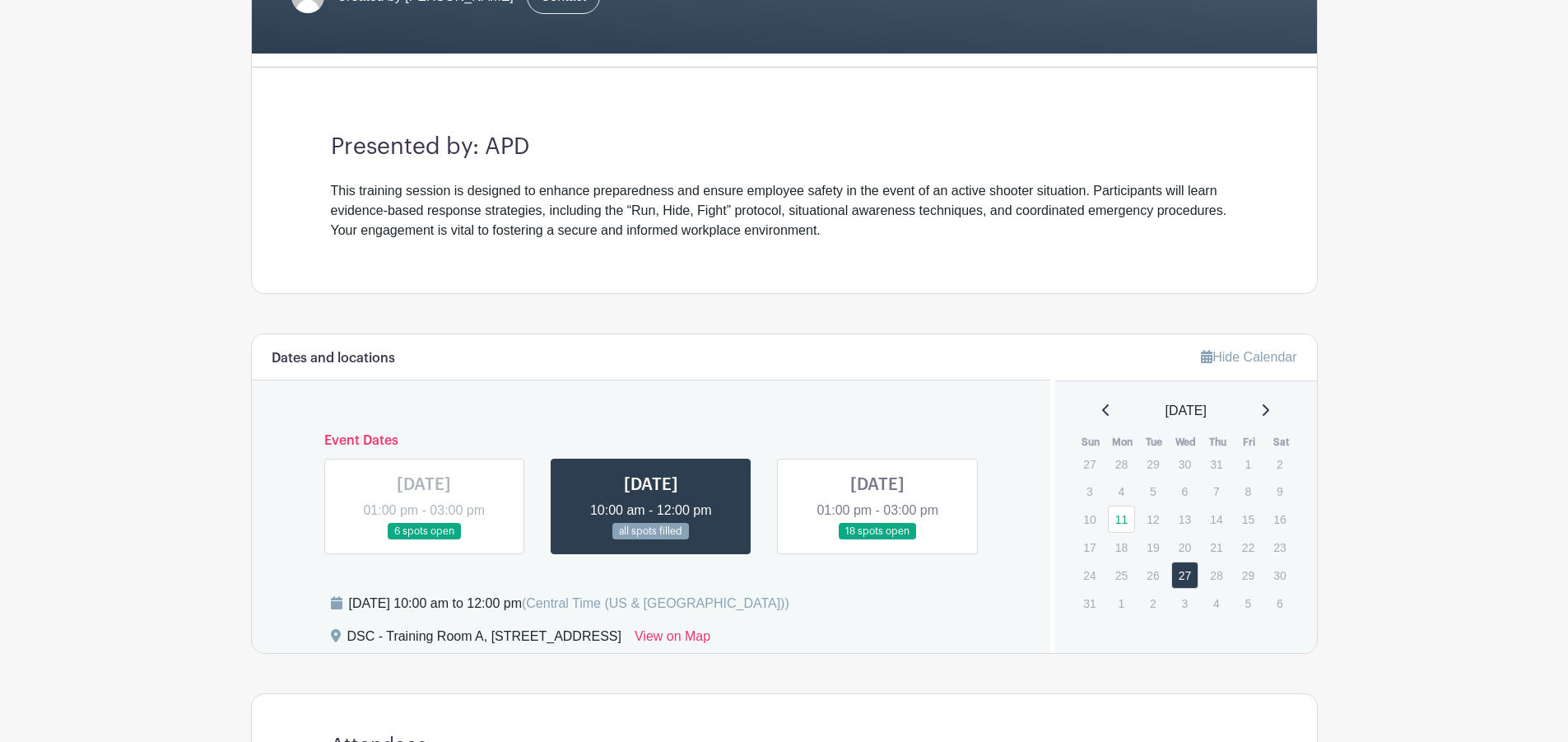
scroll to position [412, 0]
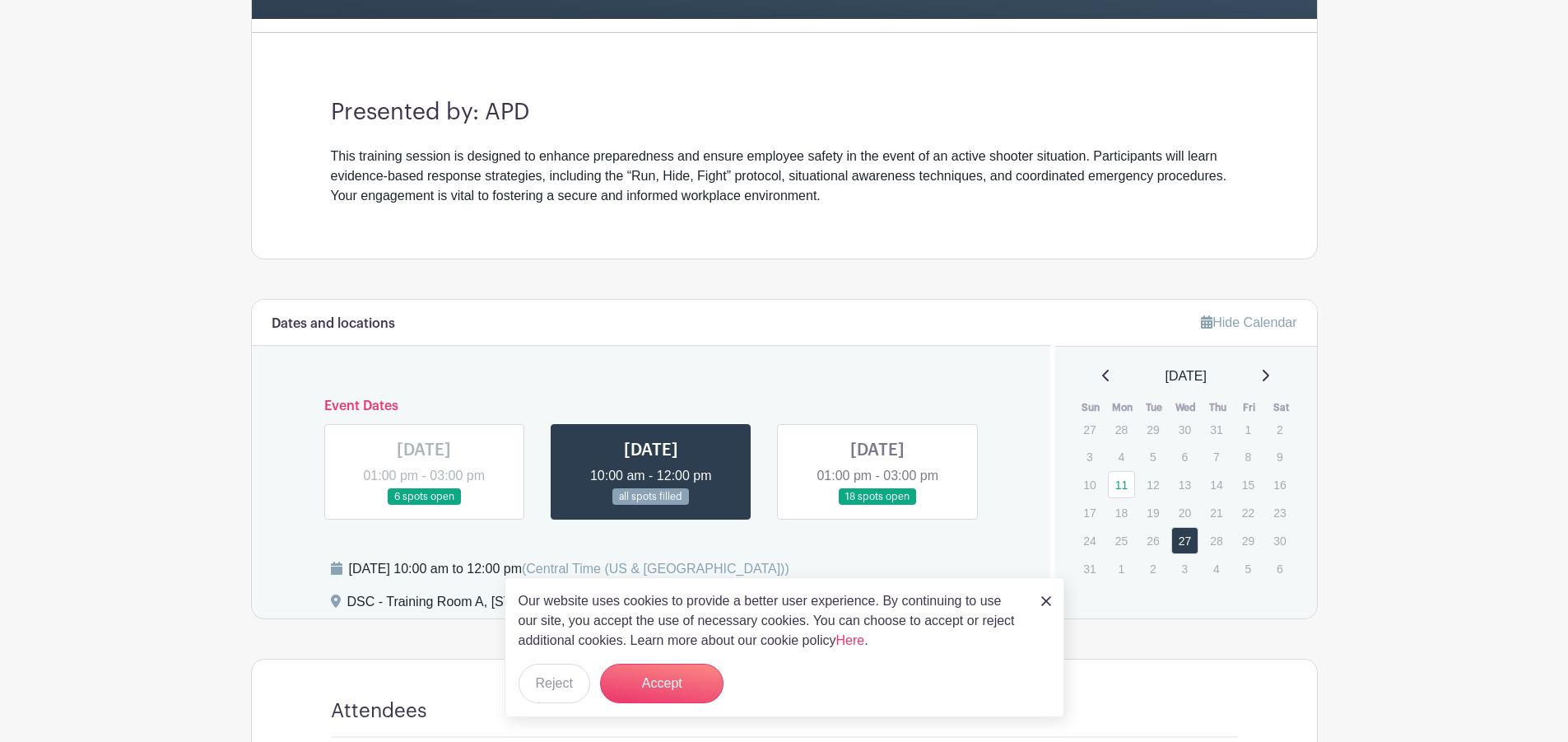
click at [877, 506] on link at bounding box center [877, 506] width 0 height 0
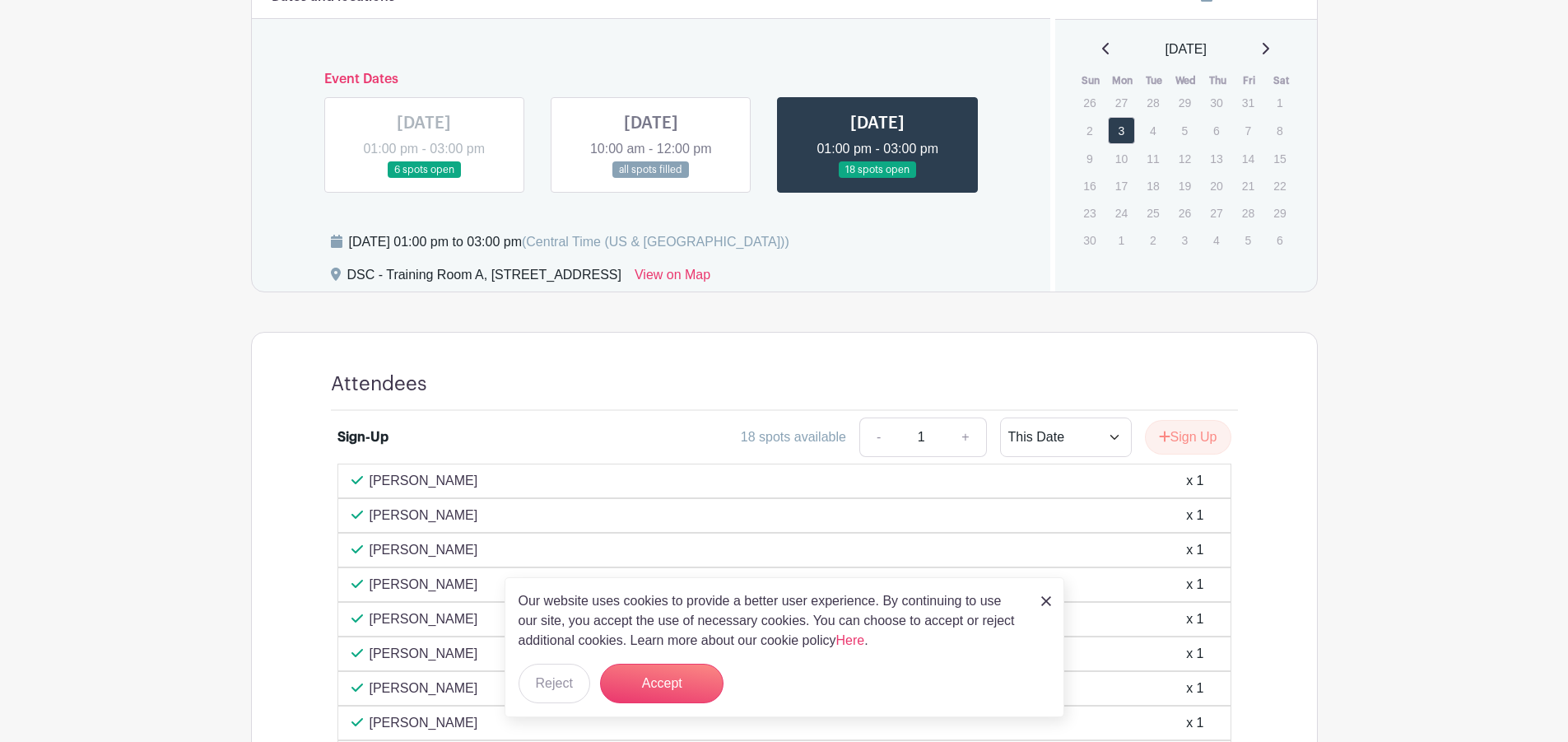
scroll to position [532, 0]
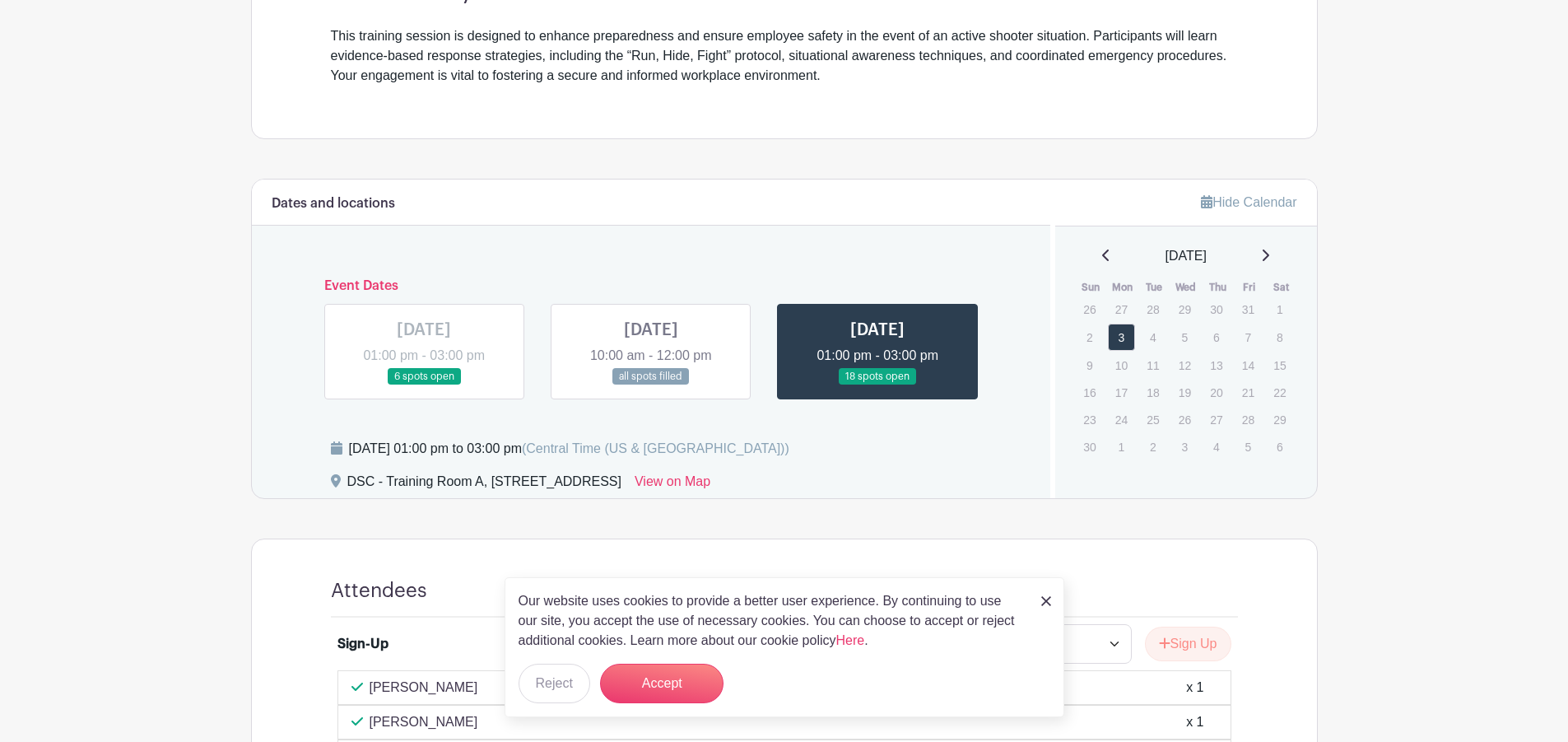
click at [424, 385] on link at bounding box center [424, 385] width 0 height 0
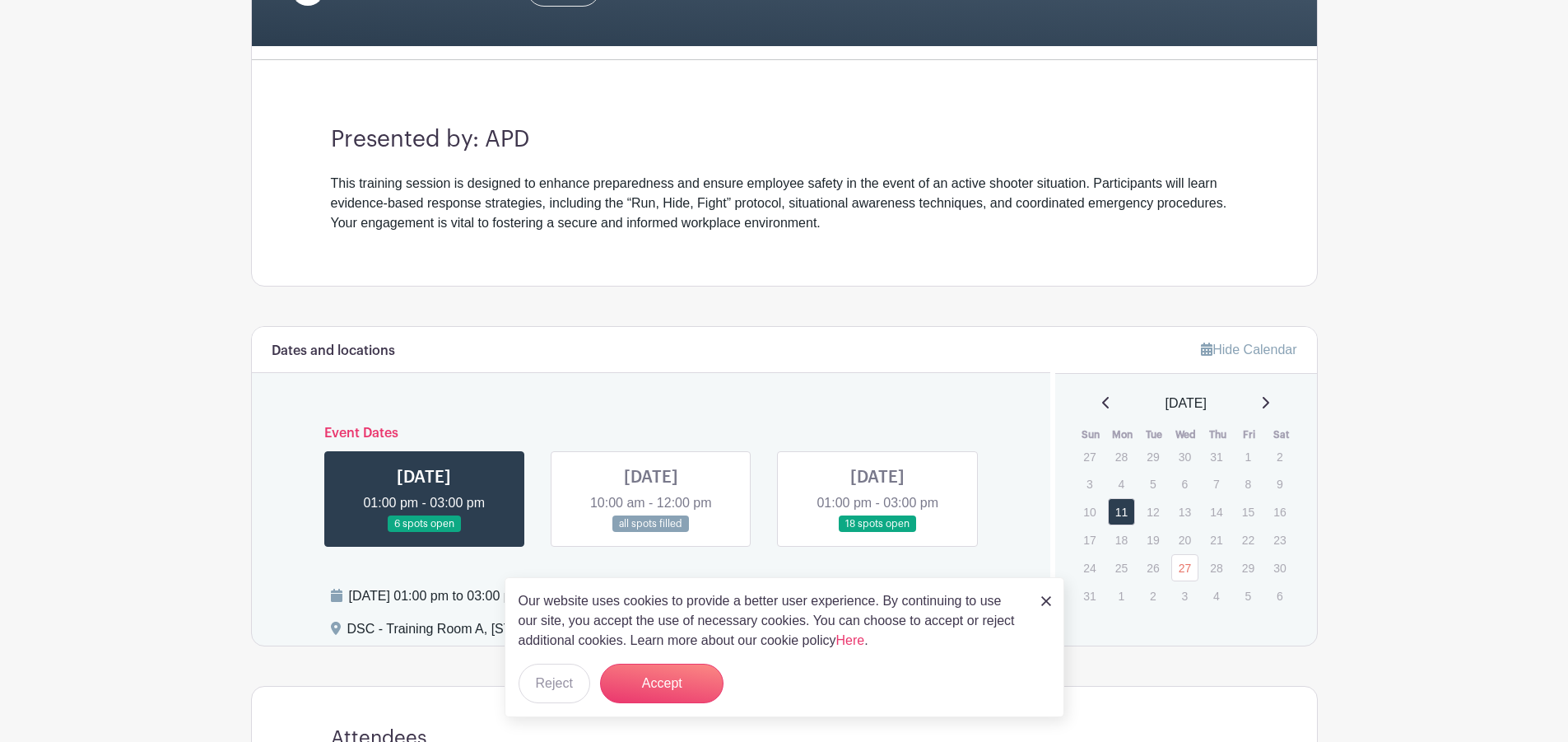
scroll to position [555, 0]
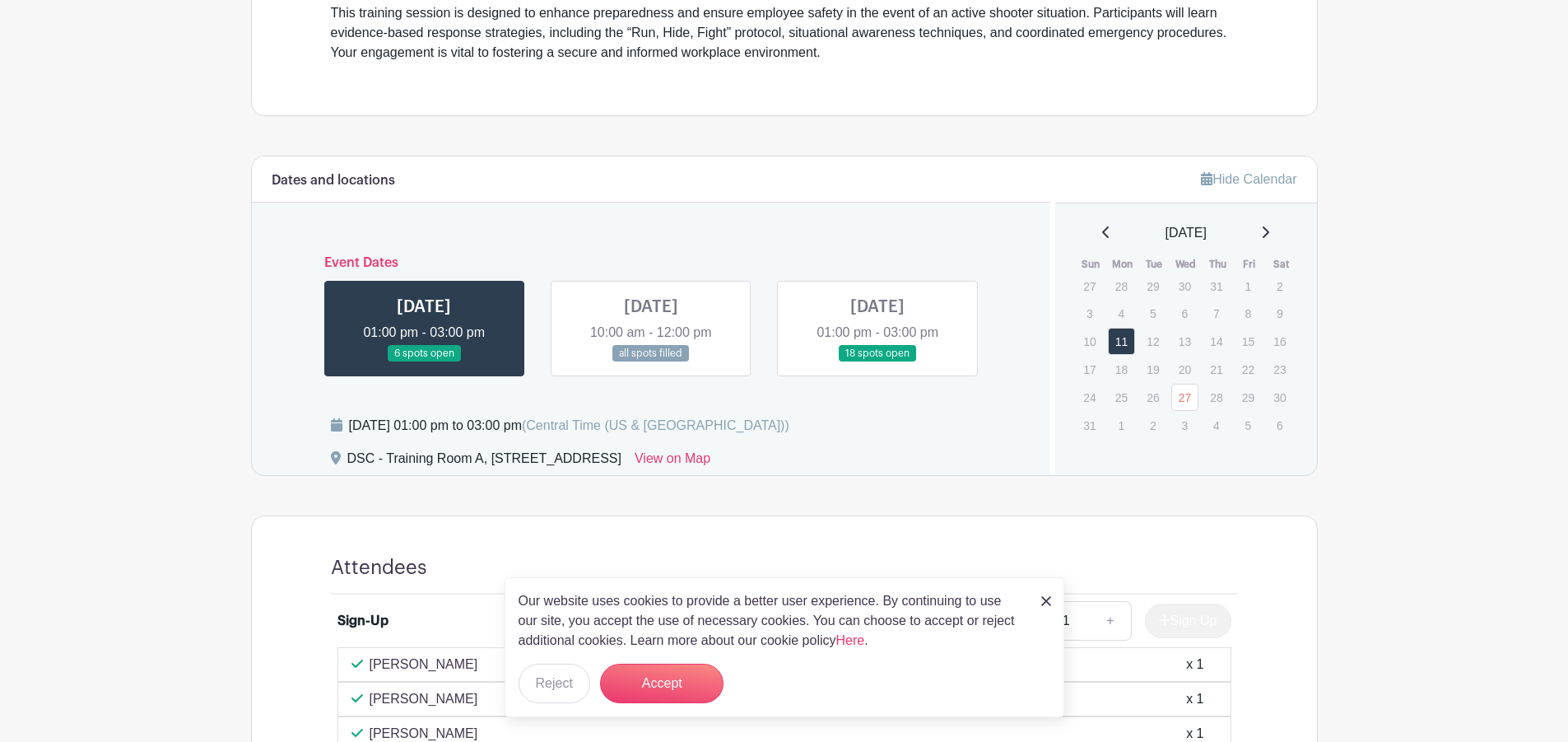
click at [877, 362] on link at bounding box center [877, 362] width 0 height 0
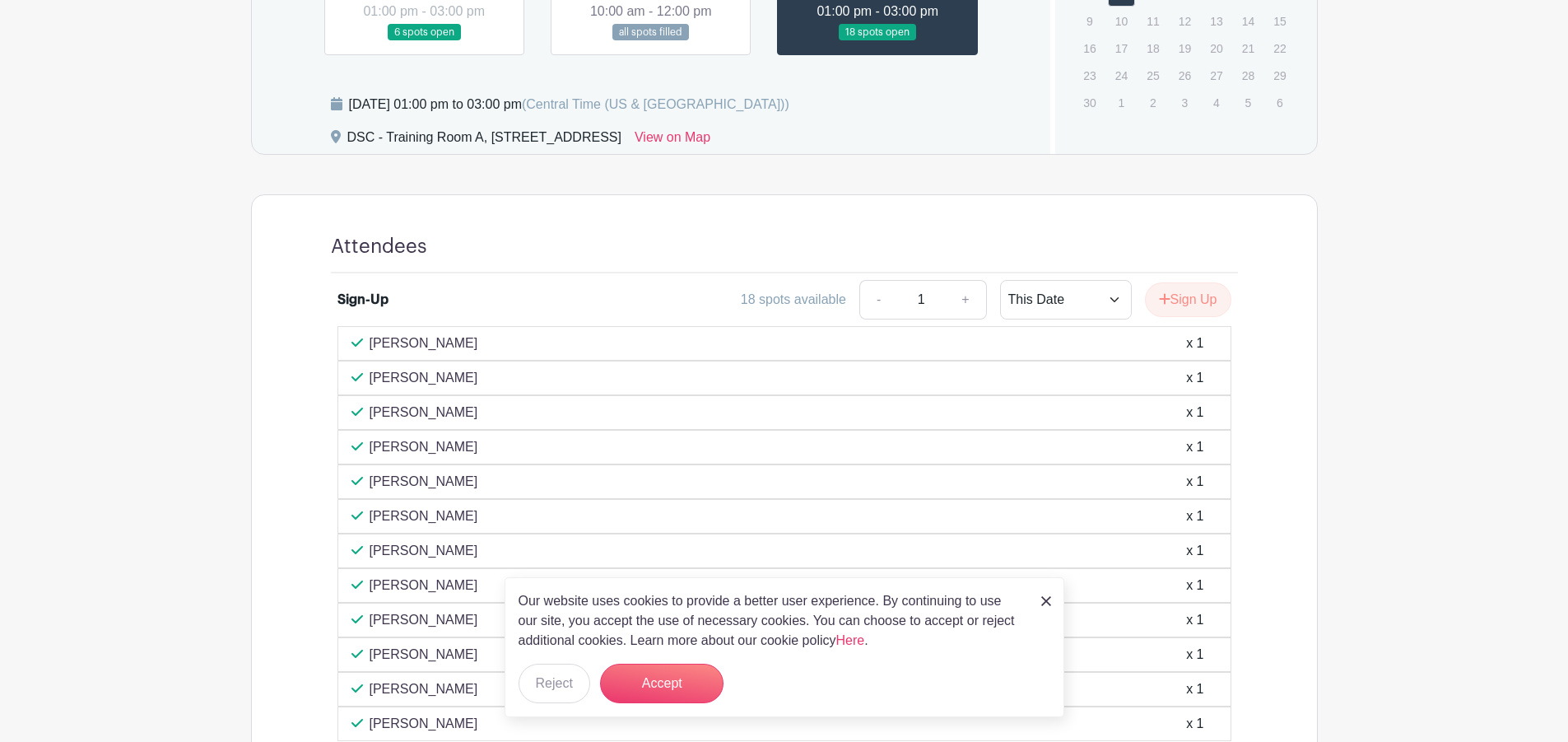
scroll to position [861, 0]
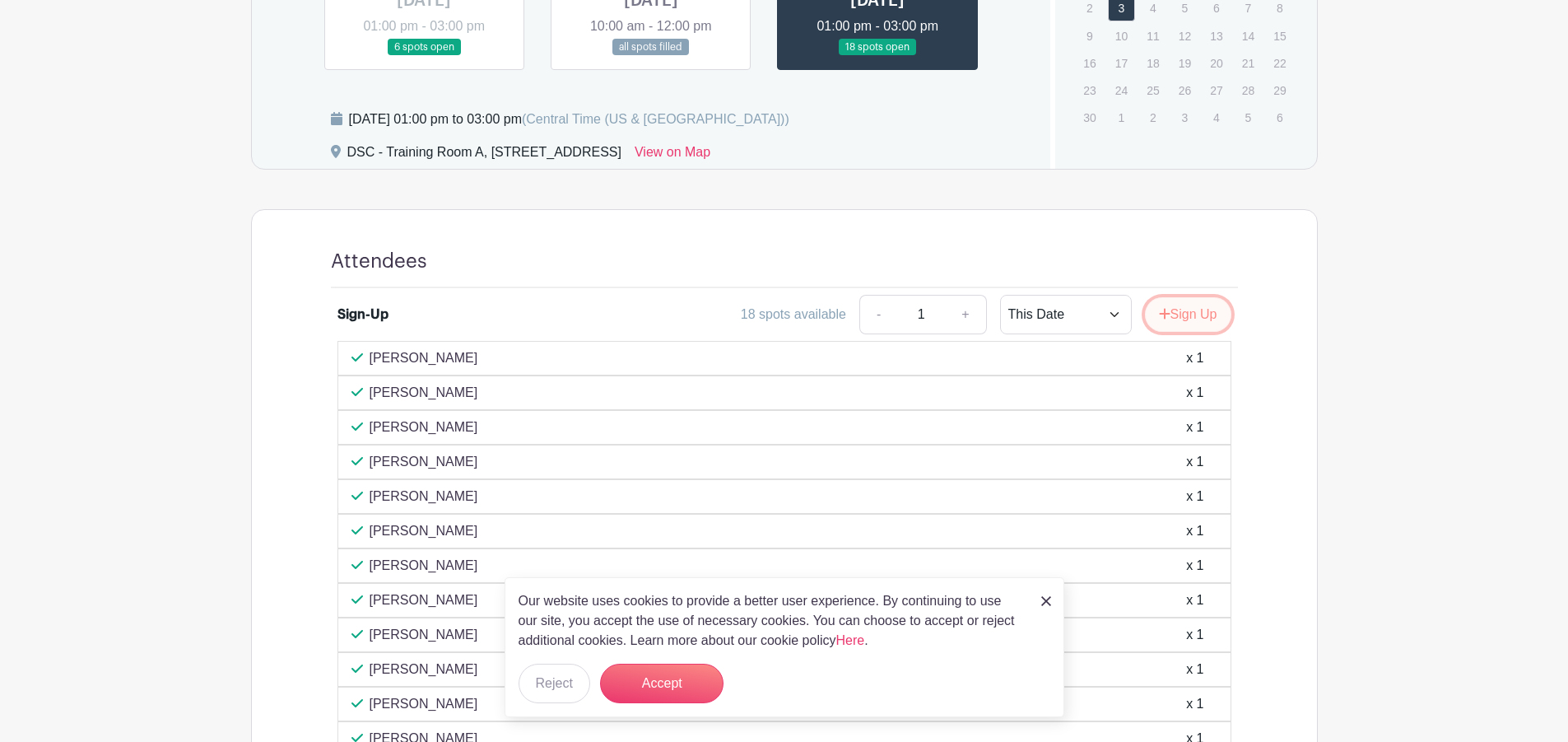
click at [1156, 326] on button "Sign Up" at bounding box center [1188, 314] width 87 height 35
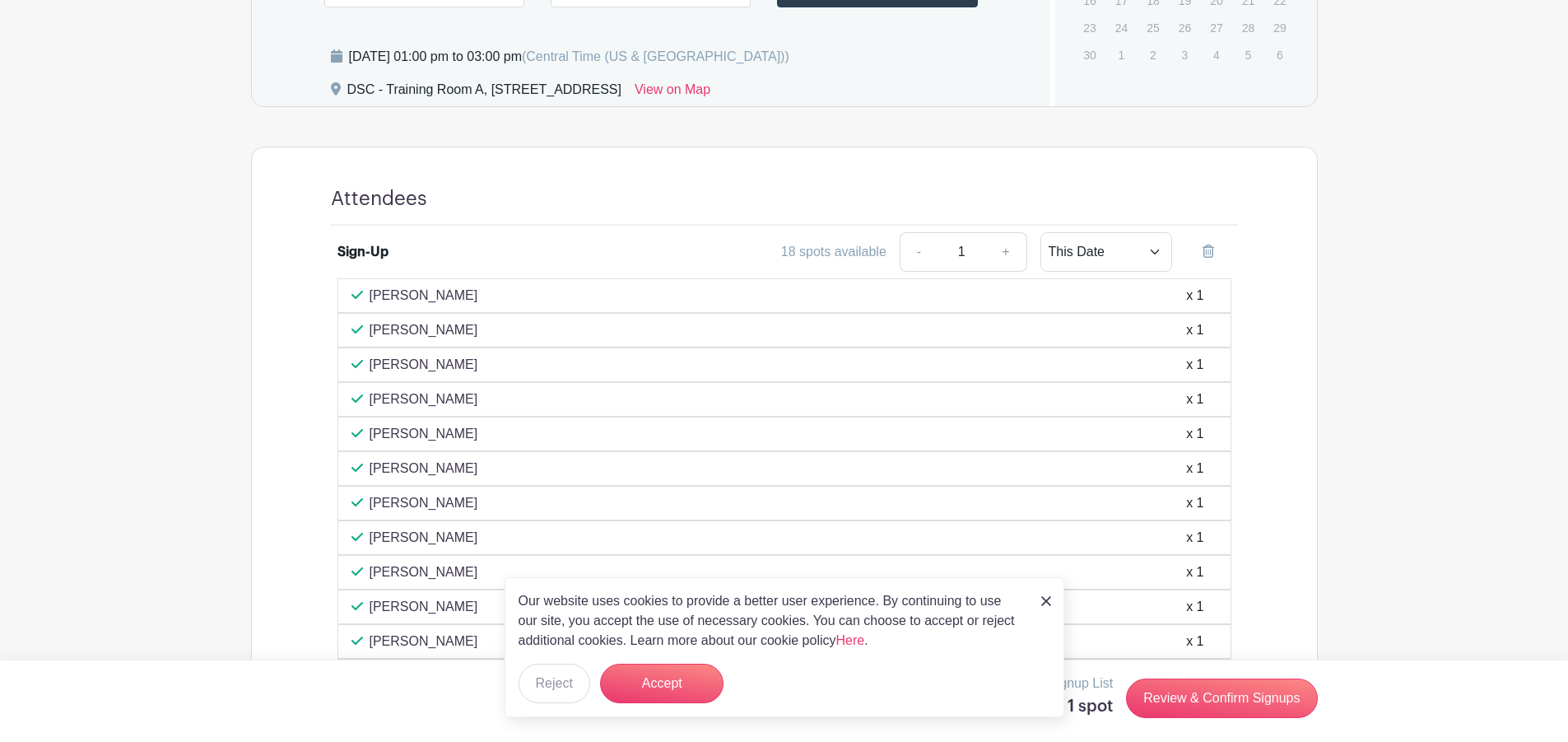
scroll to position [1026, 0]
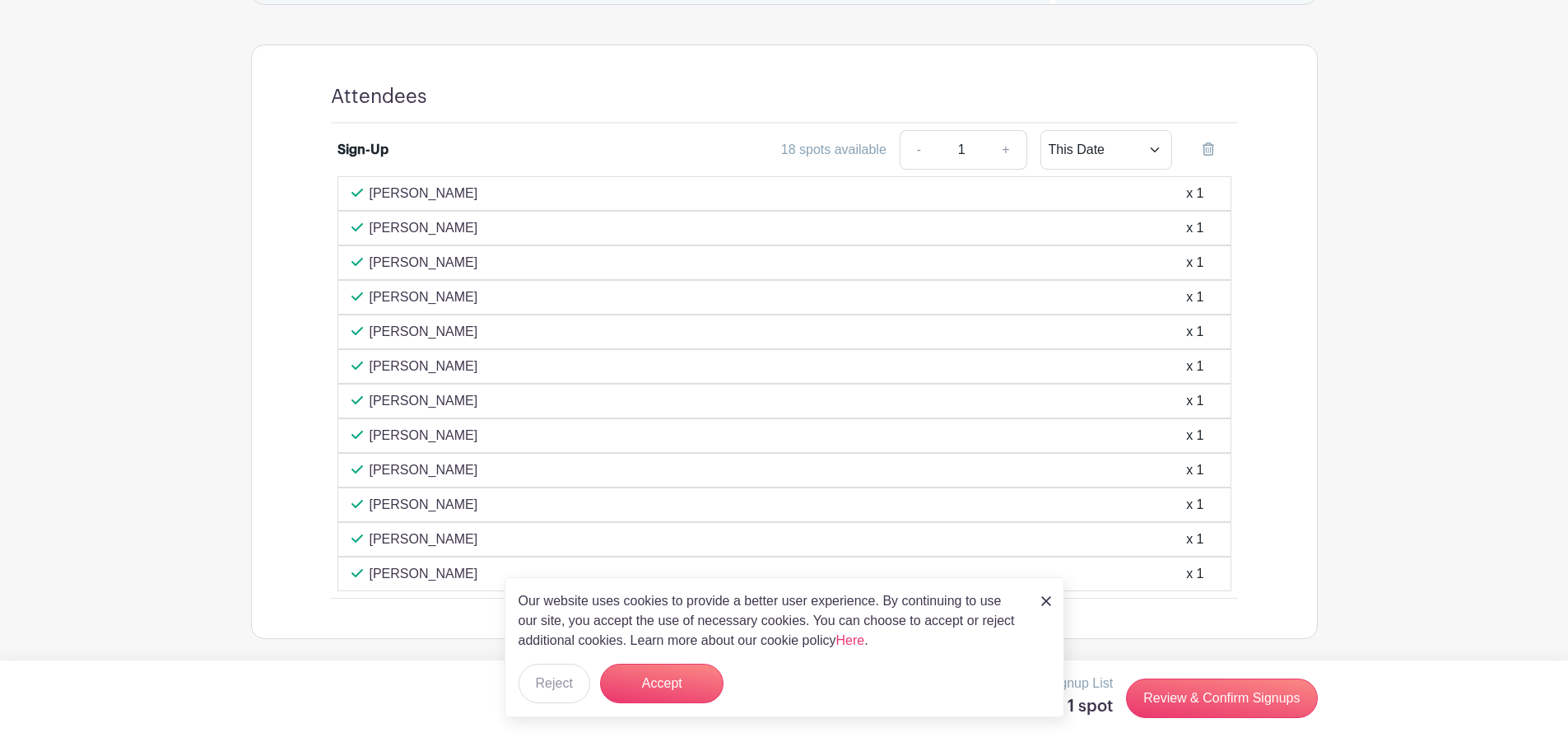
click at [1044, 597] on img at bounding box center [1045, 601] width 10 height 10
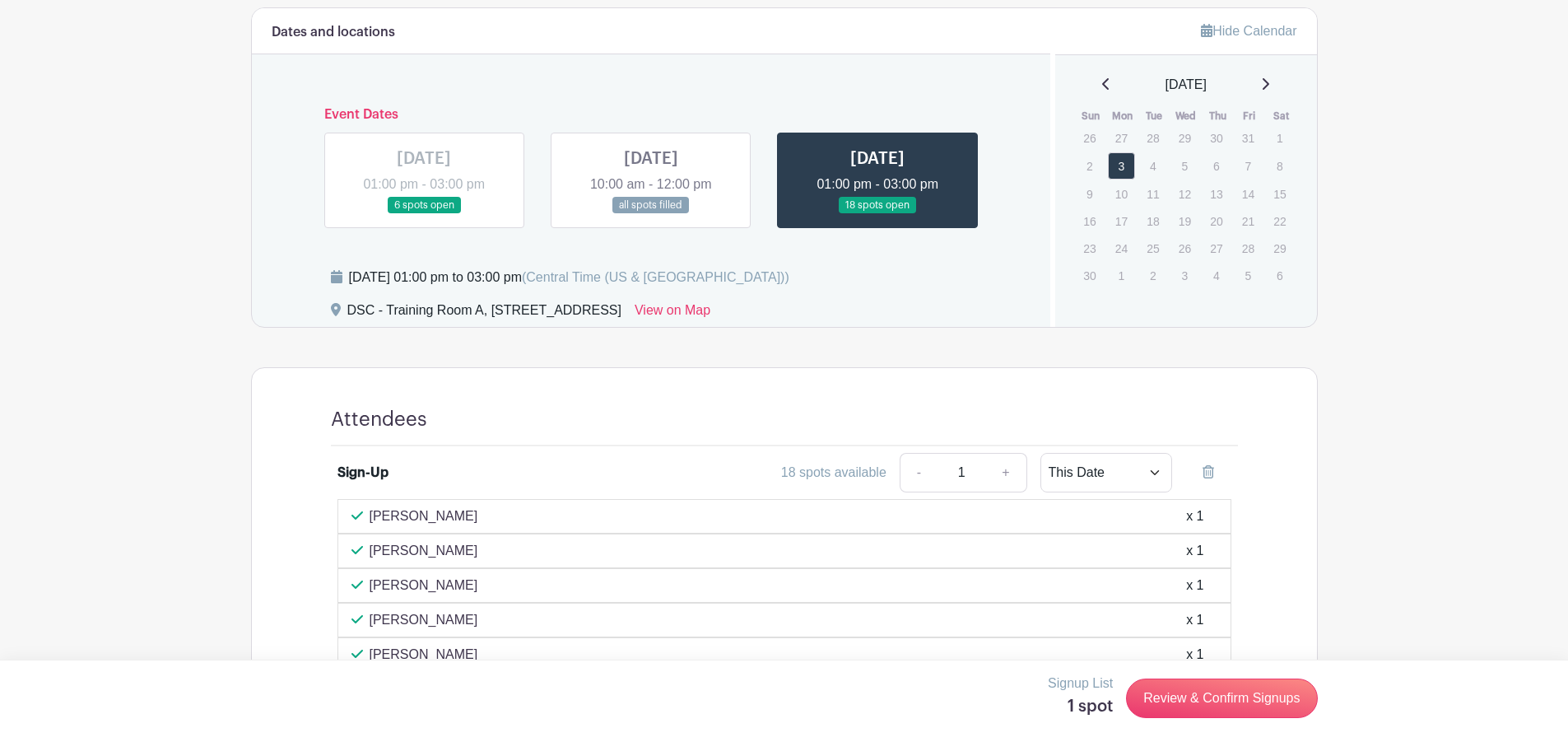
scroll to position [697, 0]
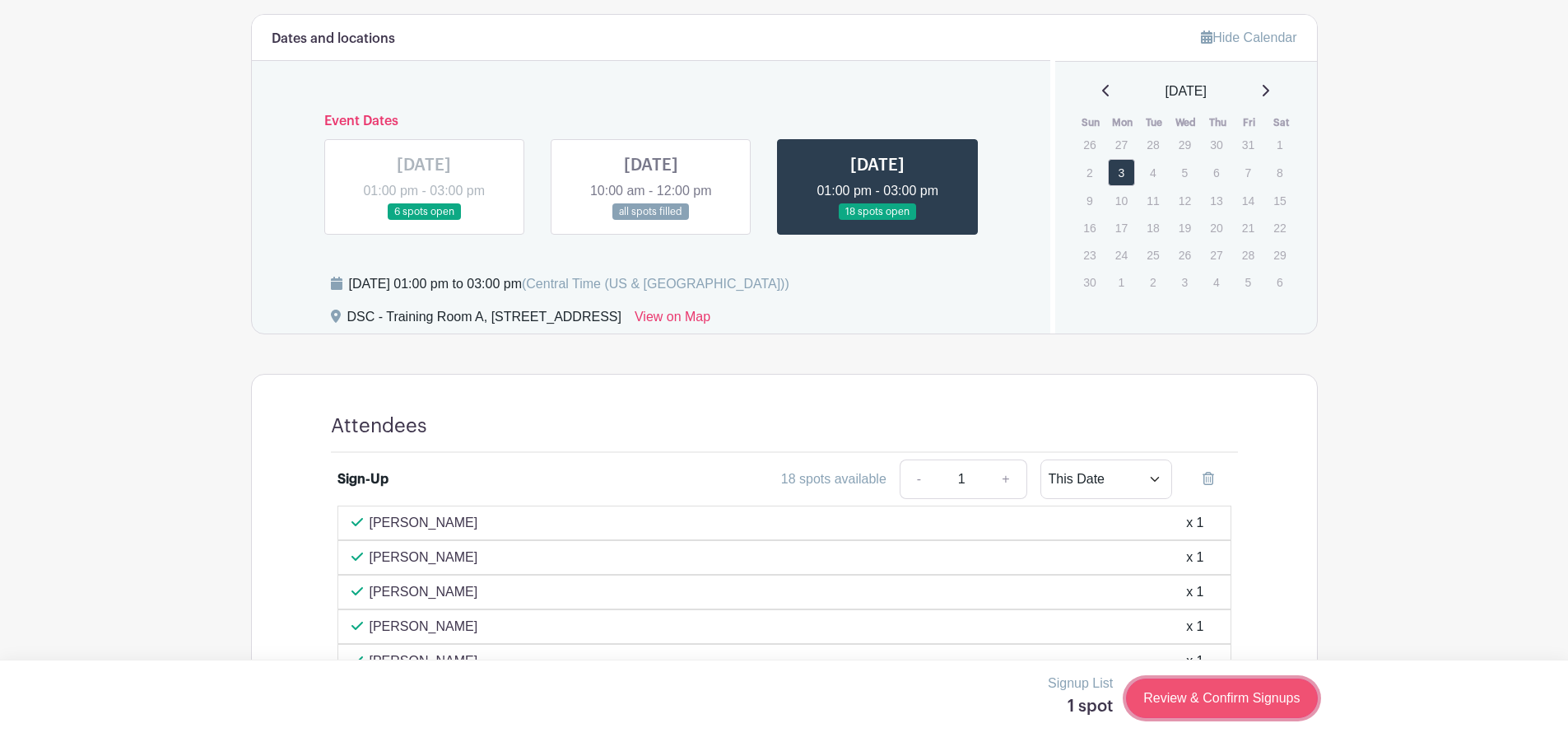
click at [1224, 696] on link "Review & Confirm Signups" at bounding box center [1221, 699] width 191 height 40
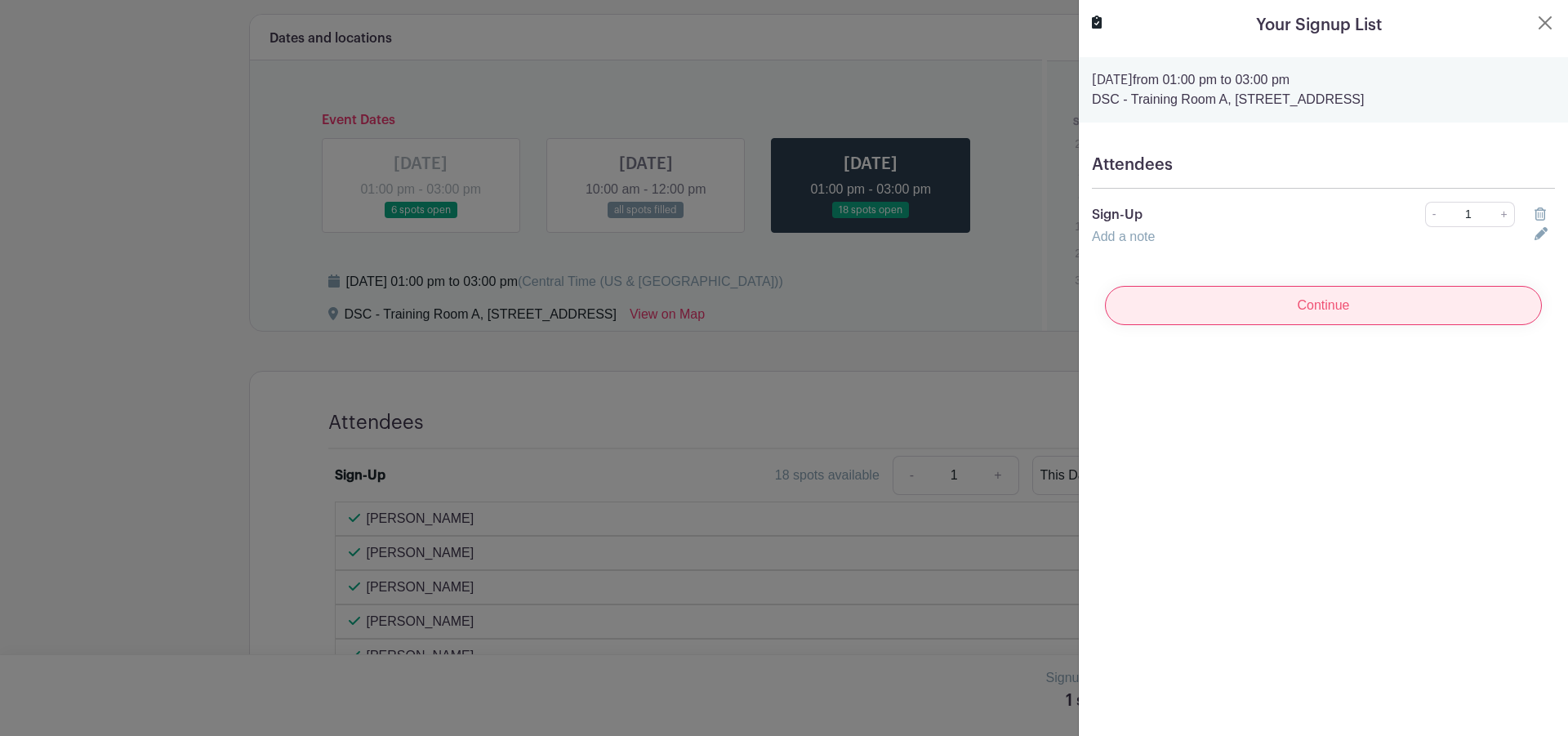
click at [1340, 305] on input "Continue" at bounding box center [1323, 306] width 437 height 40
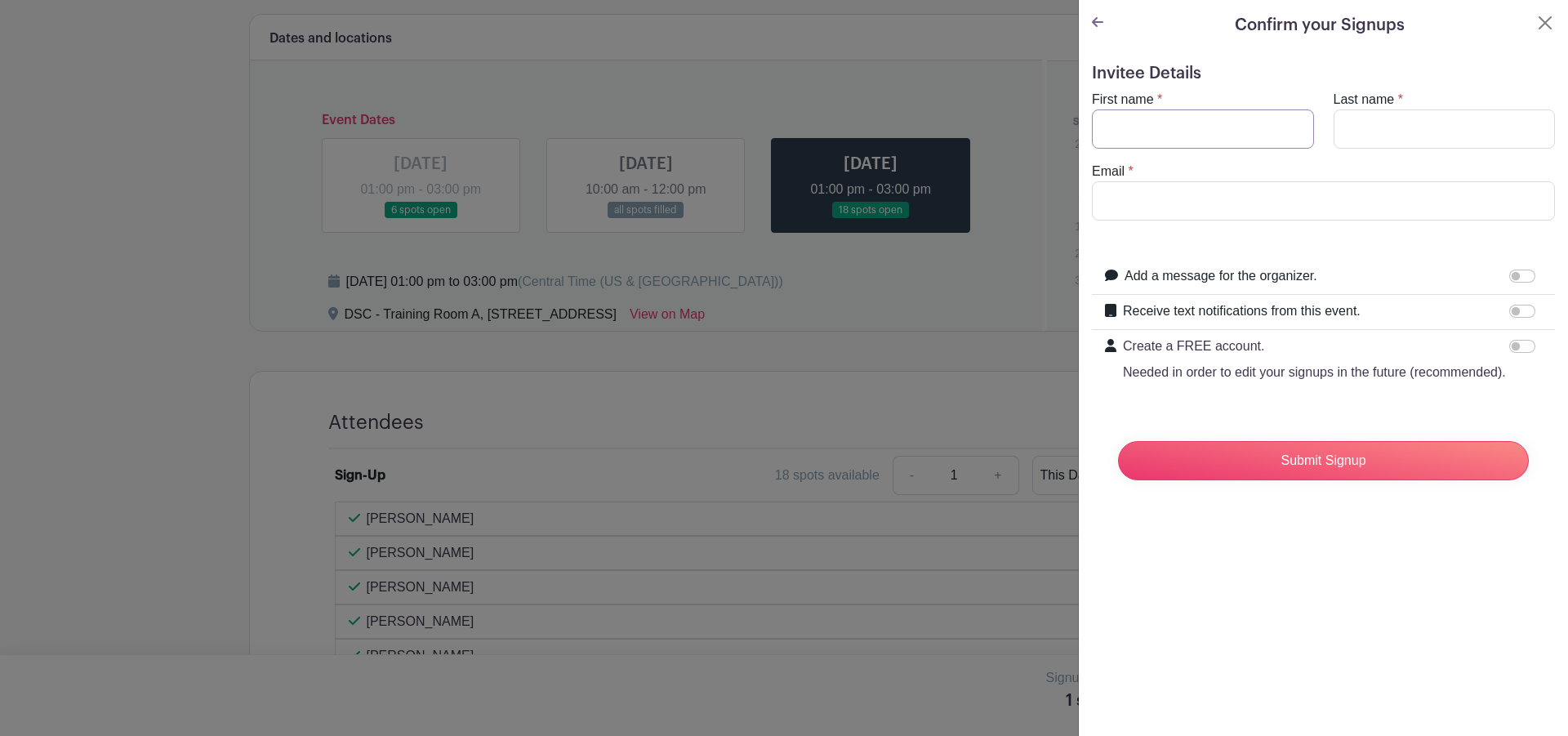
click at [1161, 125] on input "First name" at bounding box center [1203, 129] width 222 height 40
type input "Roman"
click at [1356, 117] on input "Last name" at bounding box center [1444, 129] width 222 height 40
type input "[PERSON_NAME]"
click at [1291, 192] on input "Email" at bounding box center [1323, 201] width 463 height 40
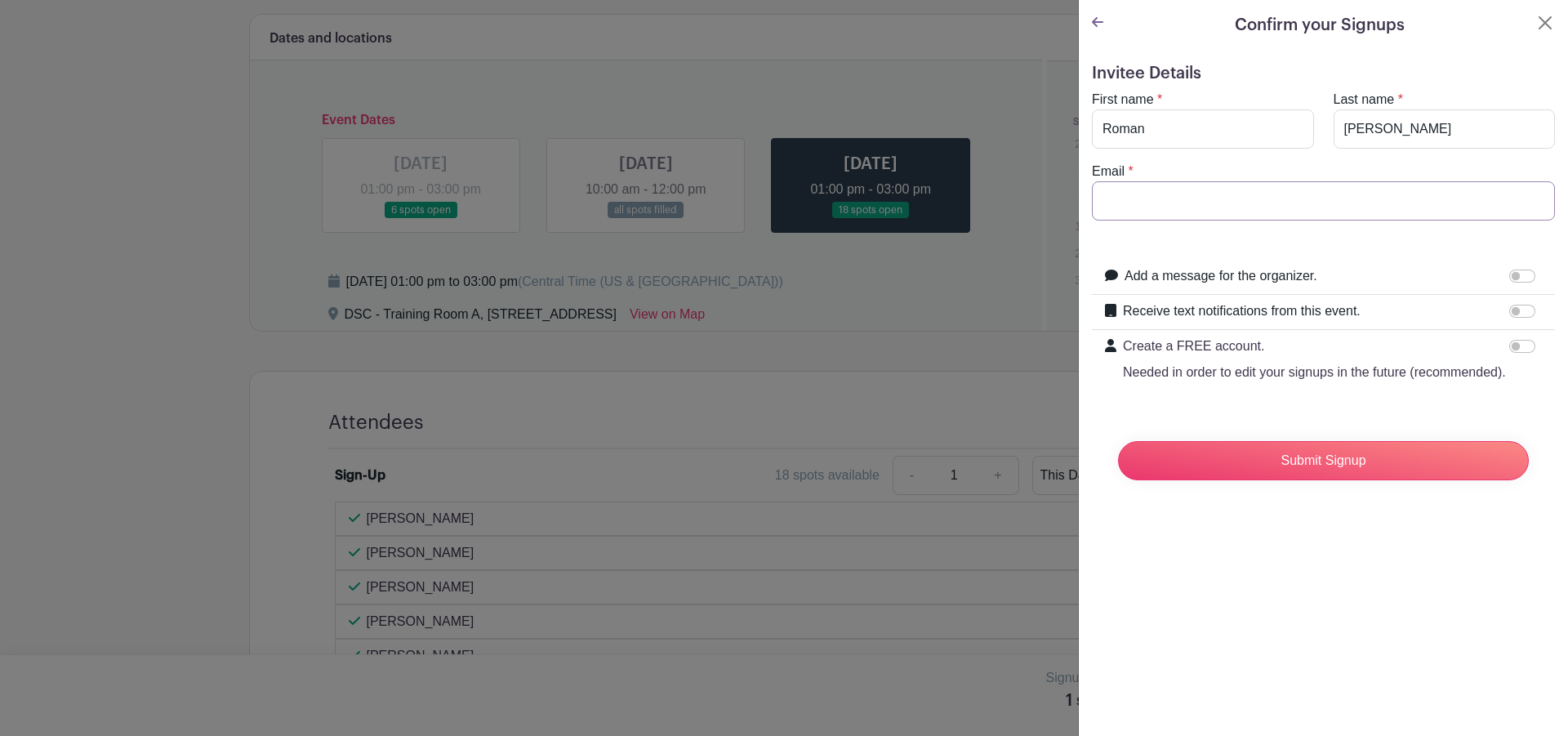
type input "[EMAIL_ADDRESS][DOMAIN_NAME]"
click at [1289, 473] on input "Submit Signup" at bounding box center [1323, 461] width 410 height 40
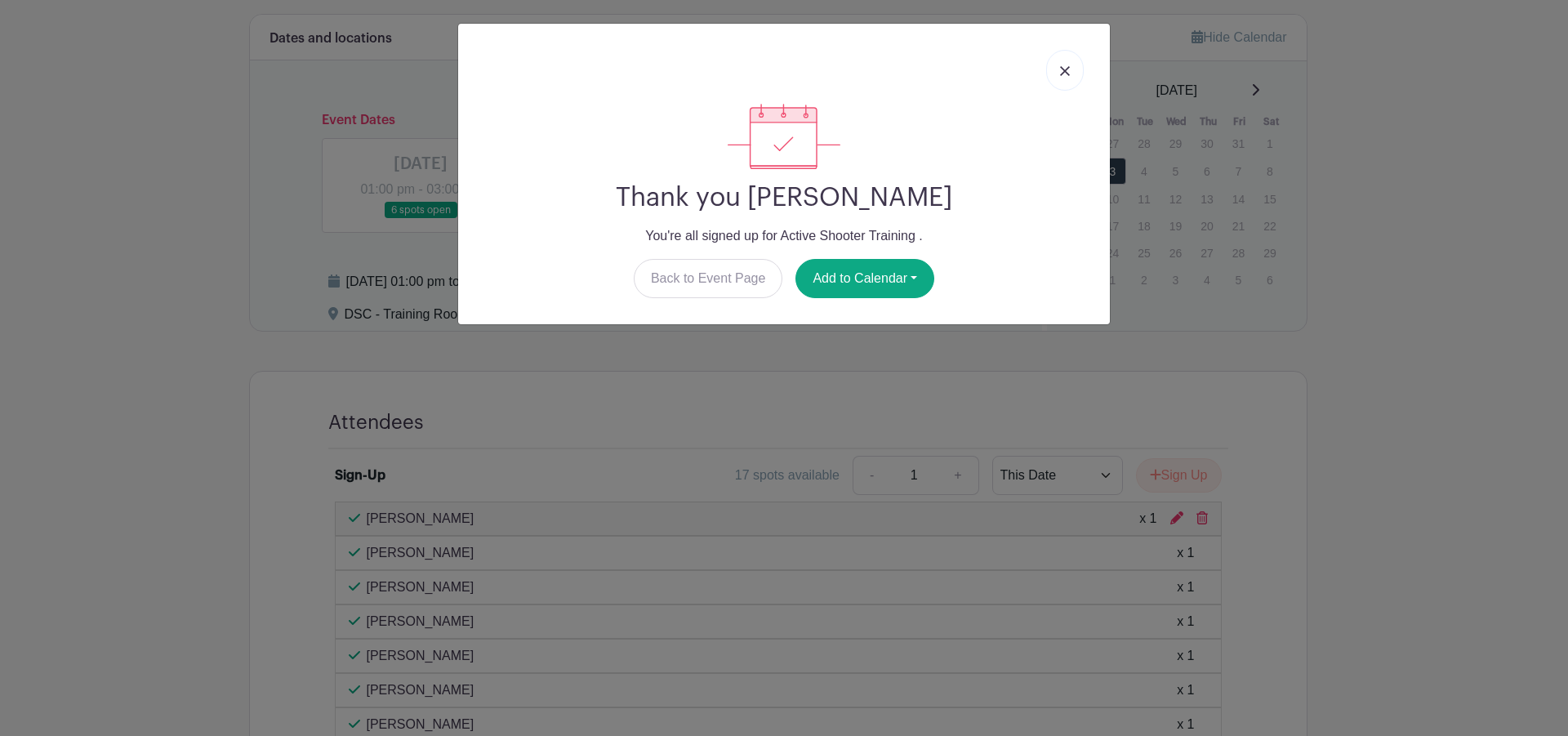
click at [1065, 66] on img at bounding box center [1064, 70] width 9 height 9
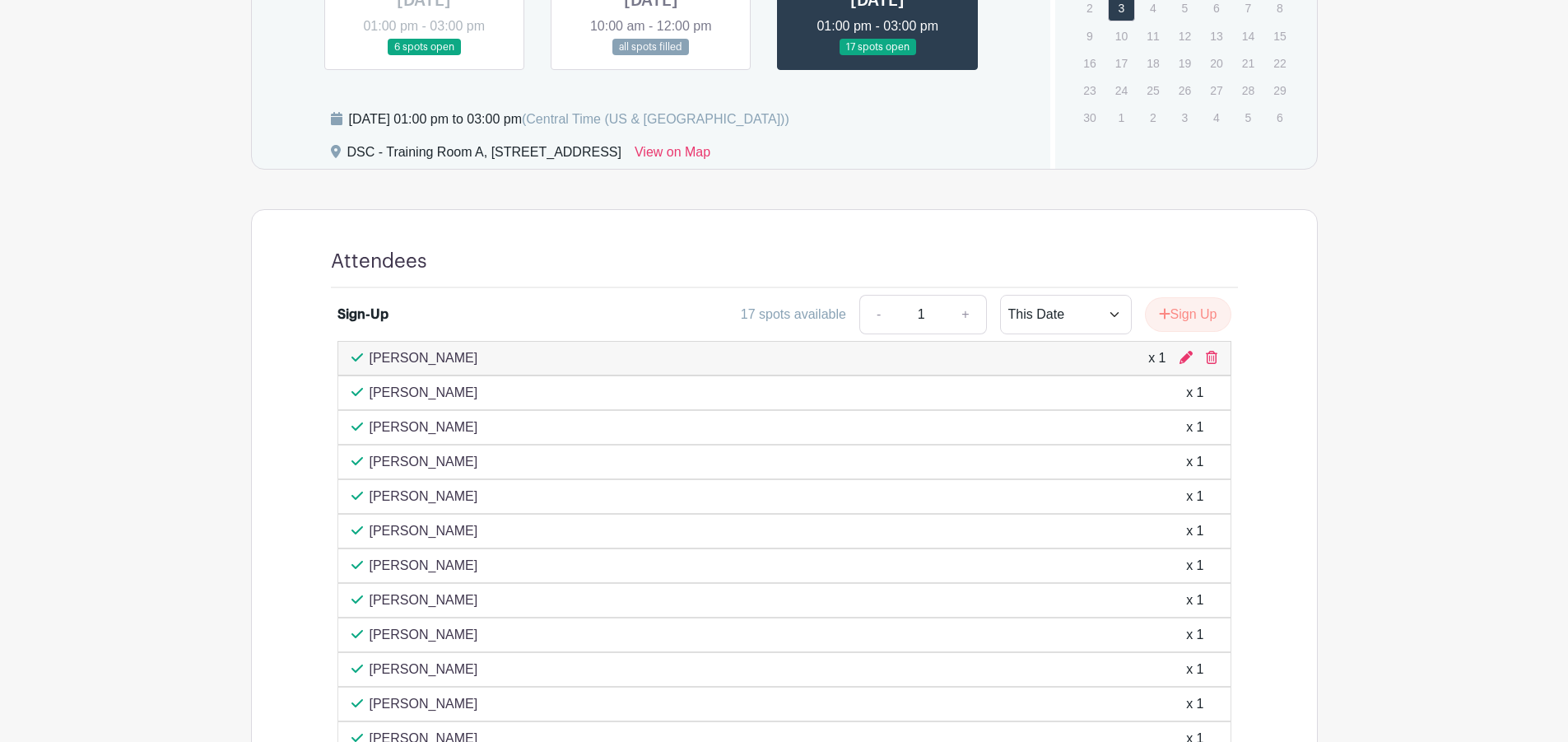
scroll to position [615, 0]
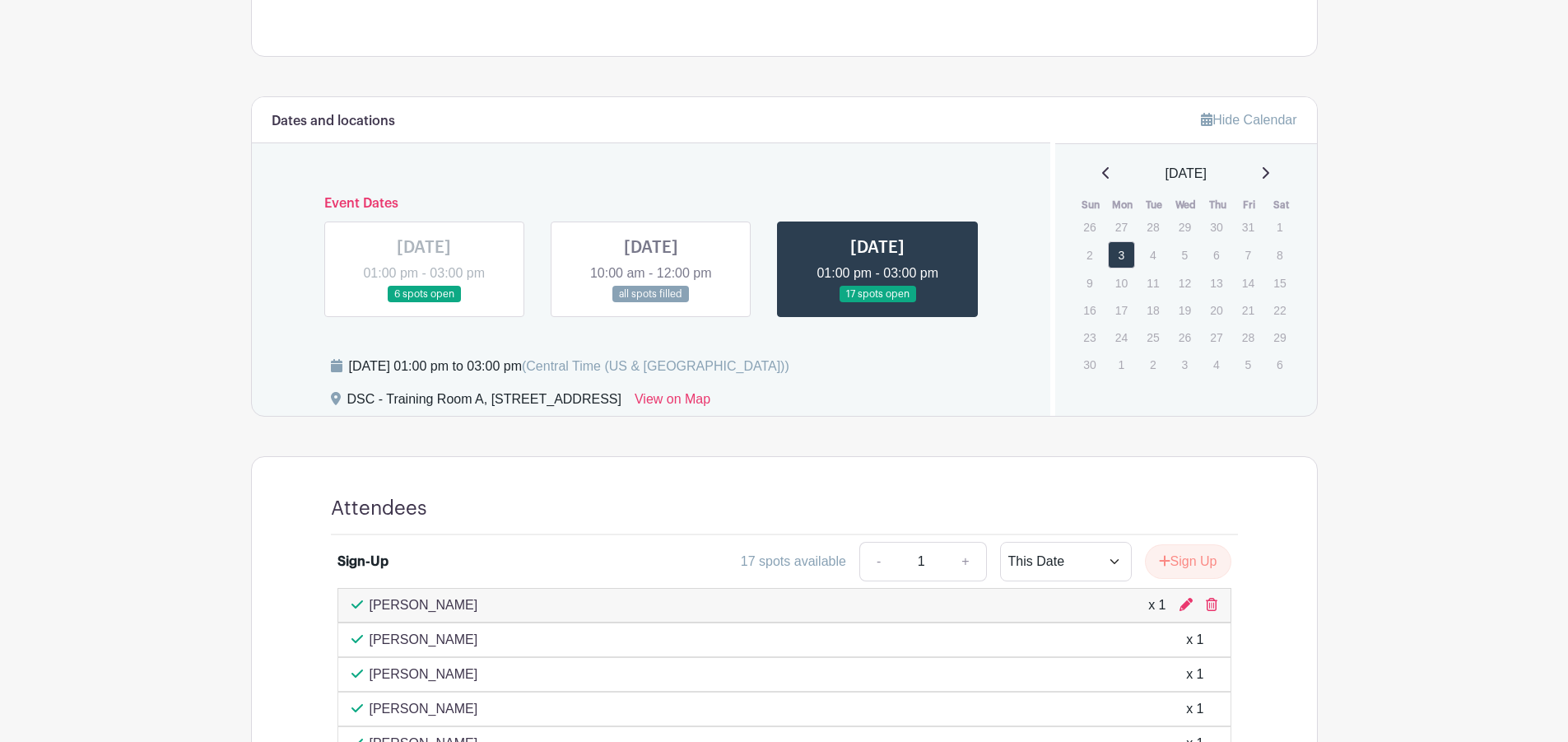
click at [651, 303] on link at bounding box center [651, 303] width 0 height 0
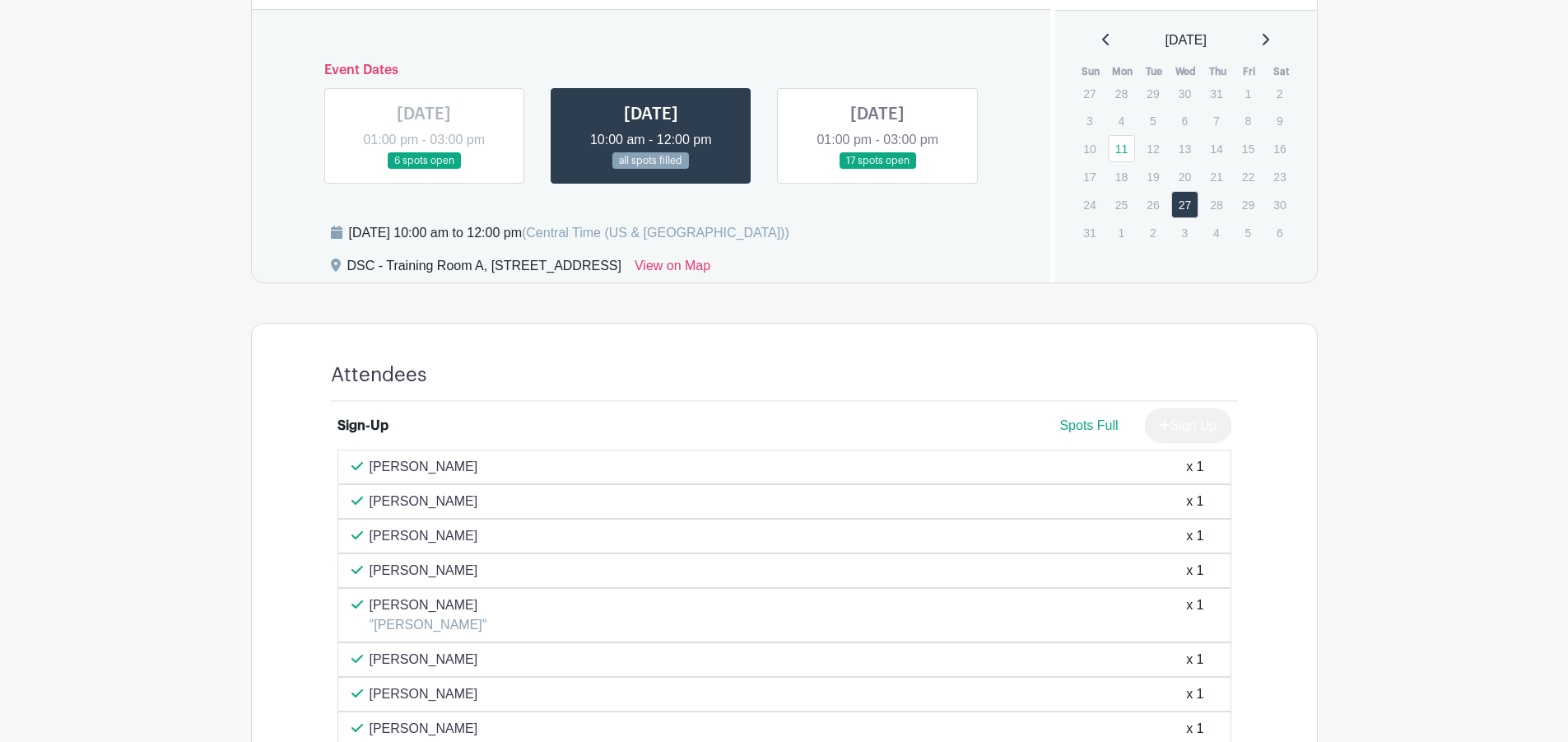
scroll to position [665, 0]
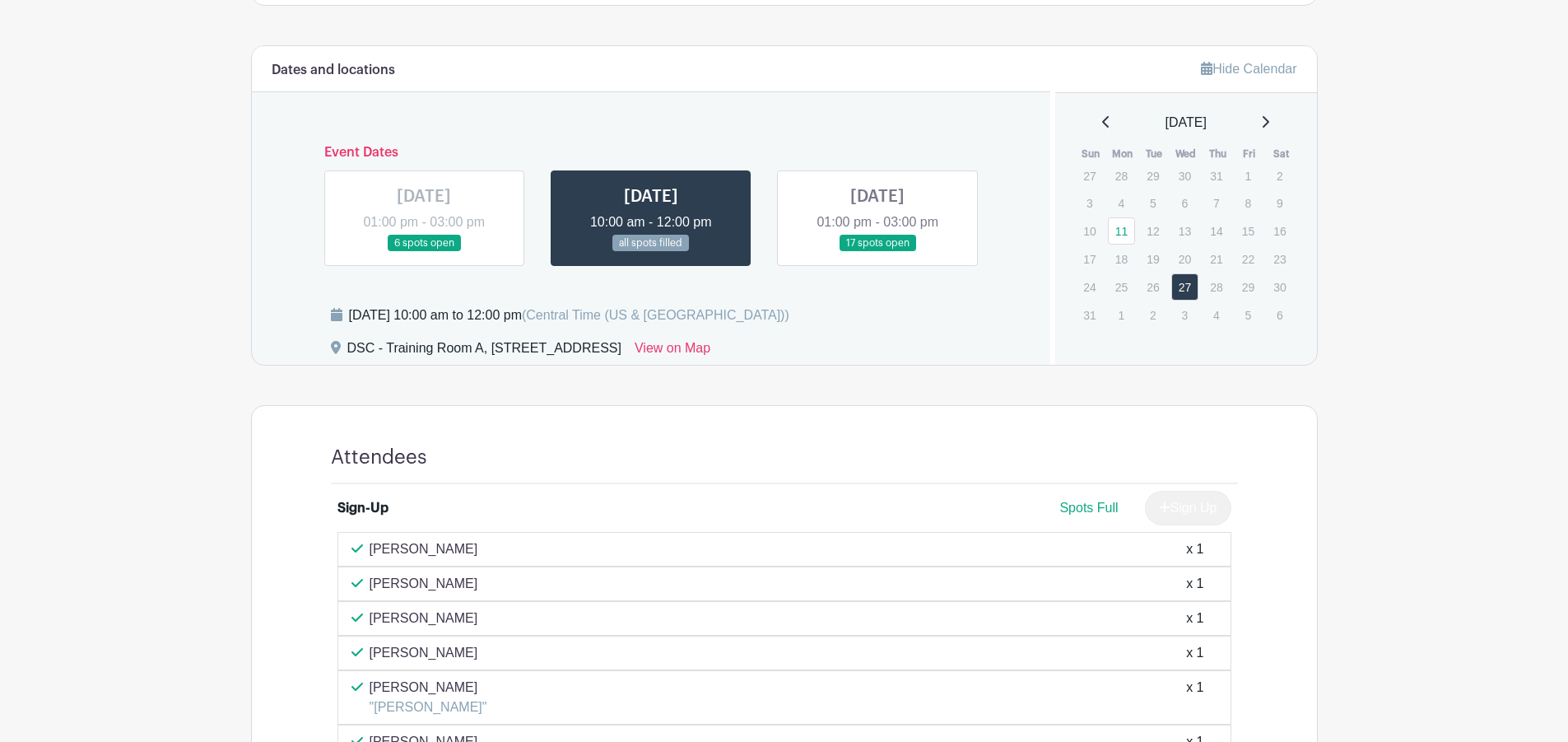
click at [424, 252] on link at bounding box center [424, 252] width 0 height 0
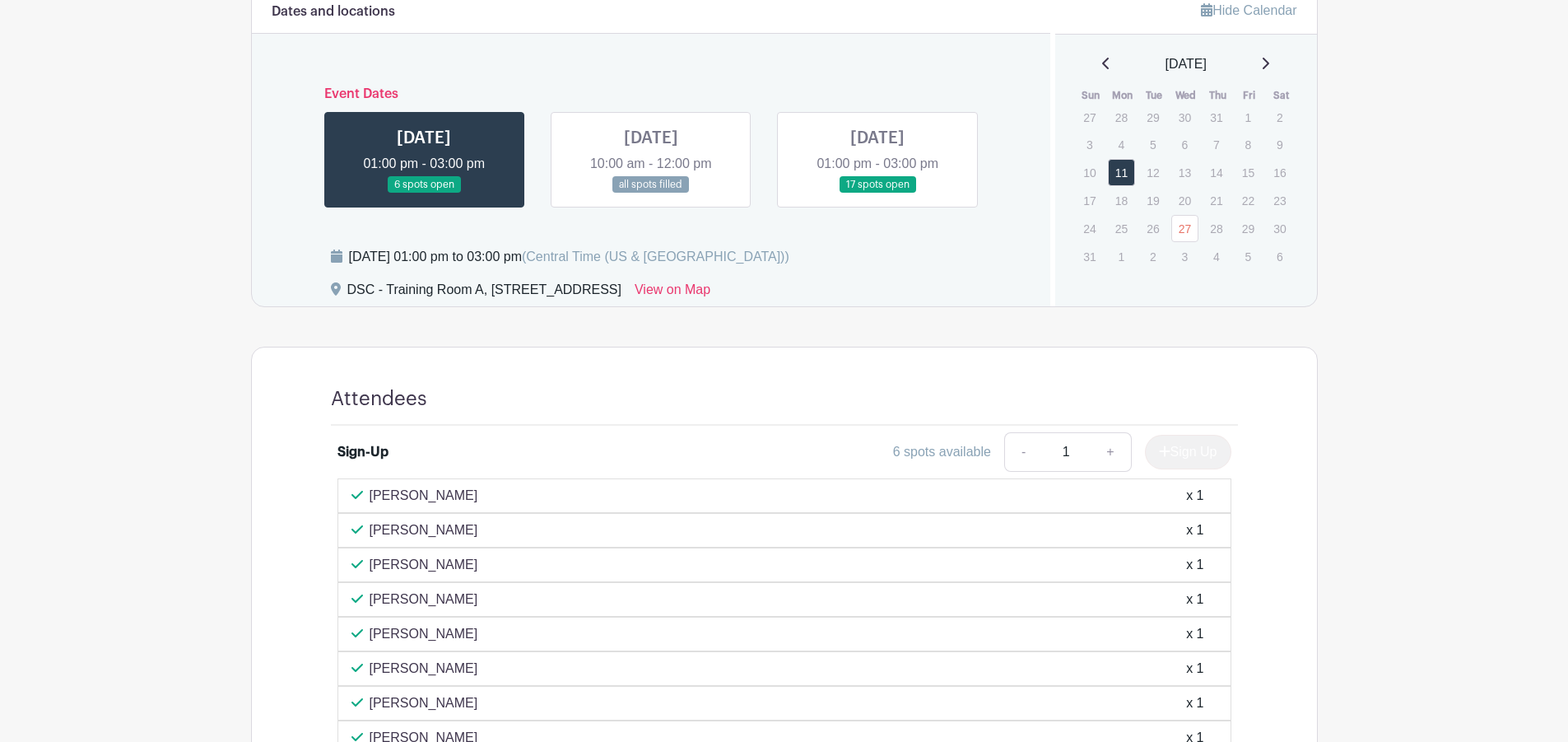
scroll to position [637, 0]
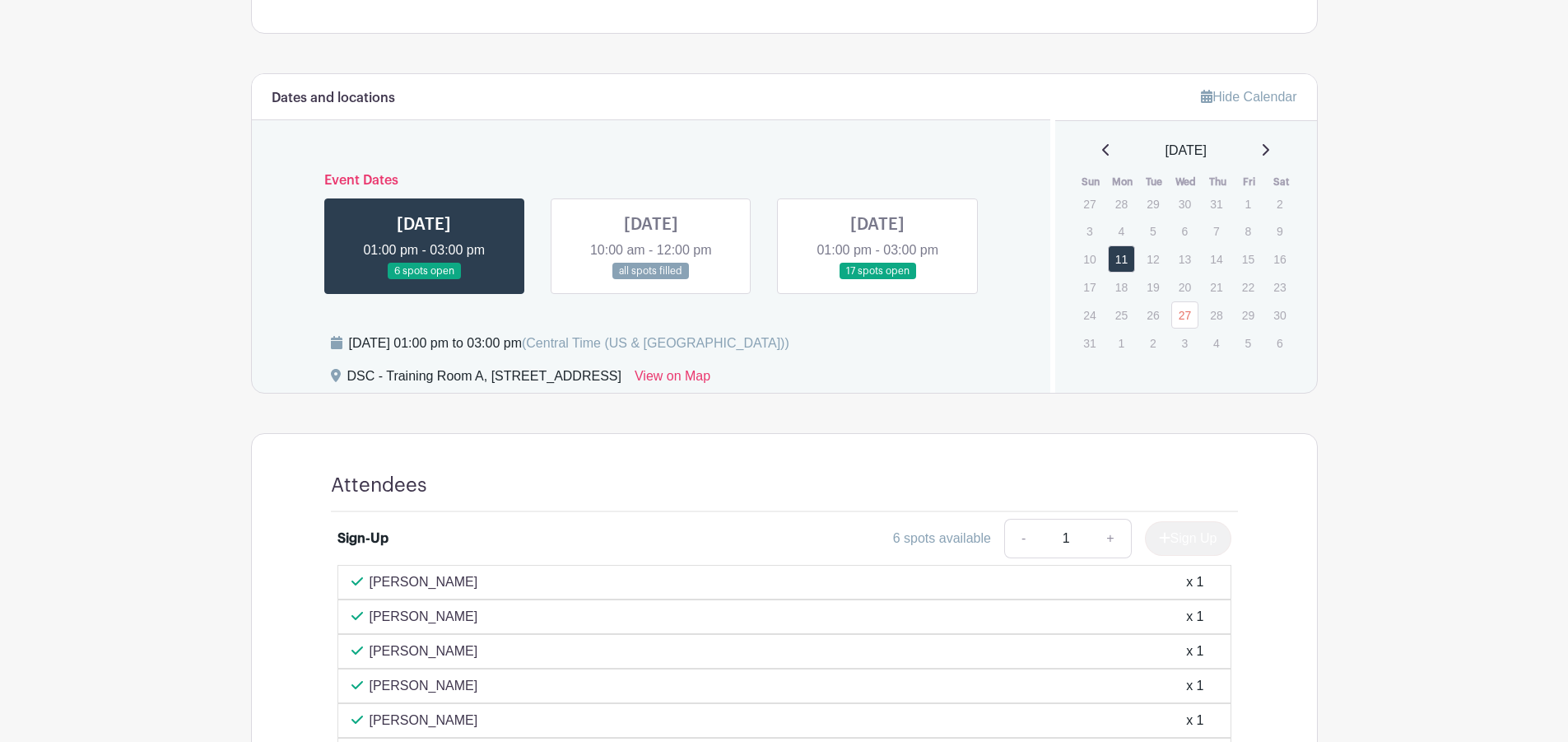
click at [877, 280] on link at bounding box center [877, 280] width 0 height 0
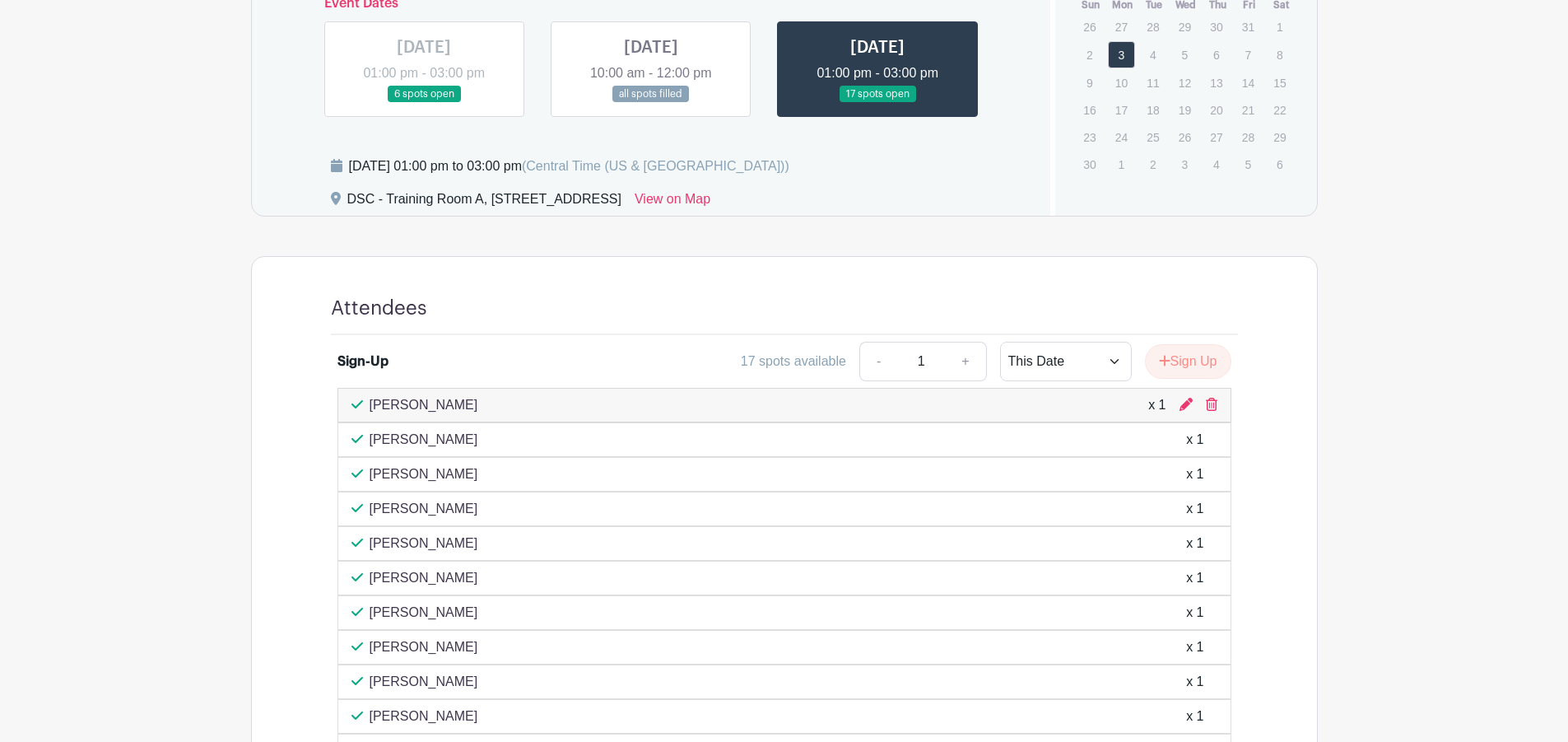
scroll to position [814, 0]
